Goal: Task Accomplishment & Management: Manage account settings

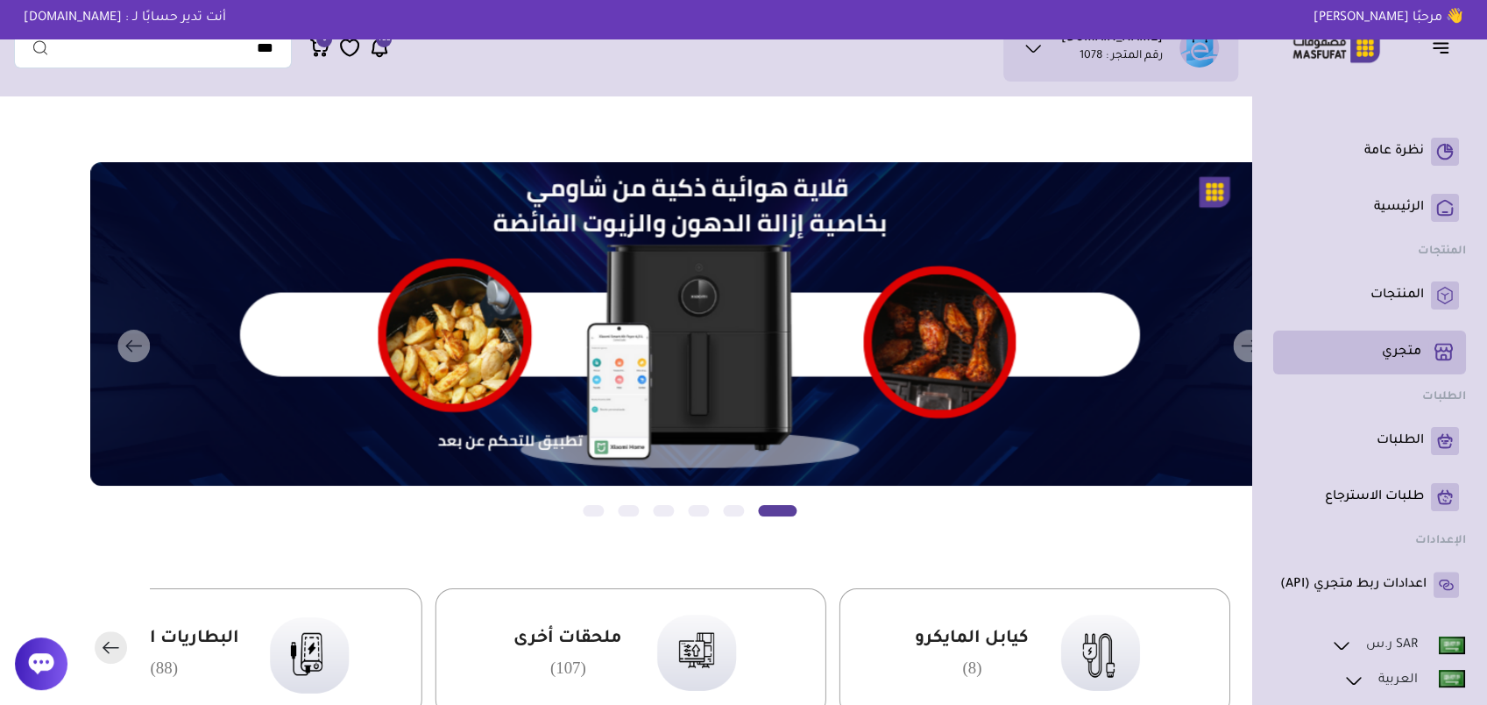
click at [1406, 347] on p "متجري ( 0 )" at bounding box center [1401, 353] width 39 height 18
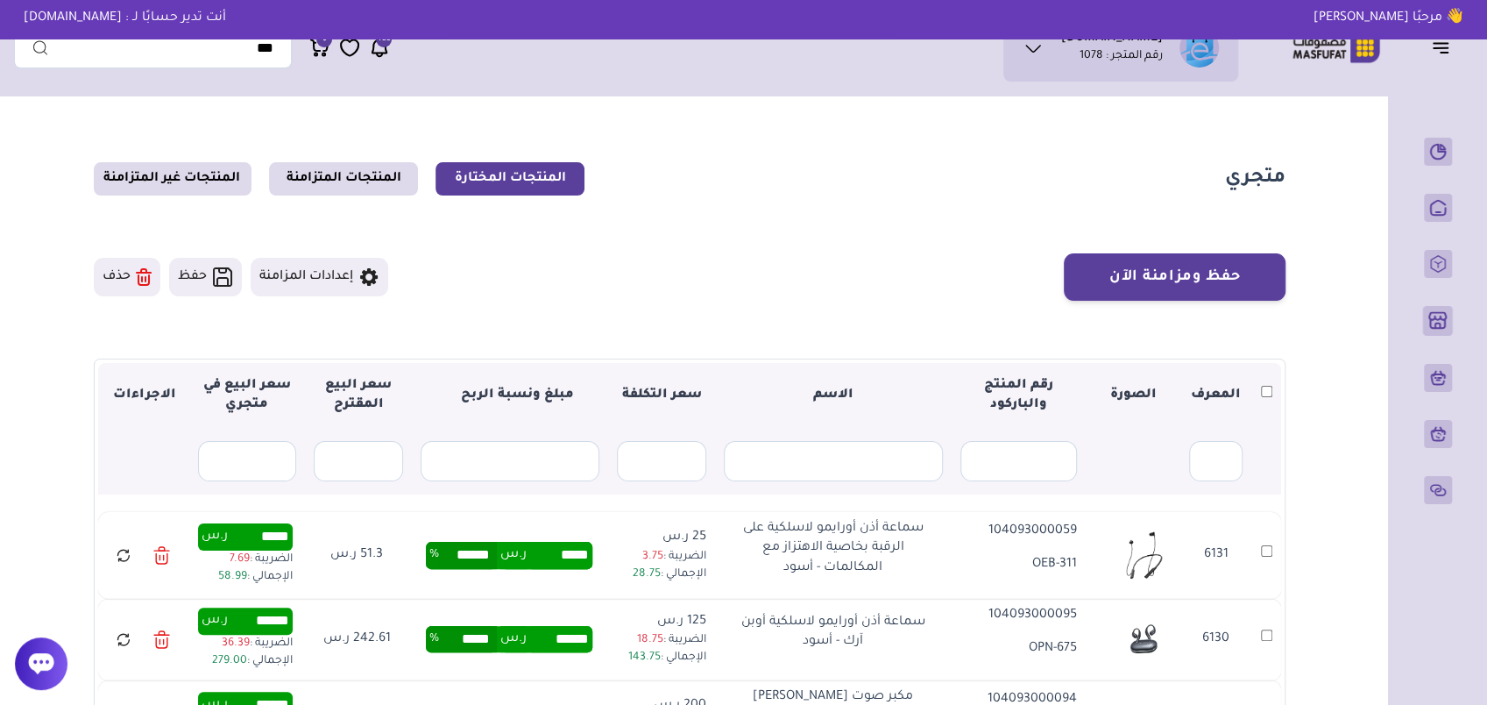
click at [126, 557] on icon at bounding box center [124, 555] width 16 height 22
